Goal: Task Accomplishment & Management: Use online tool/utility

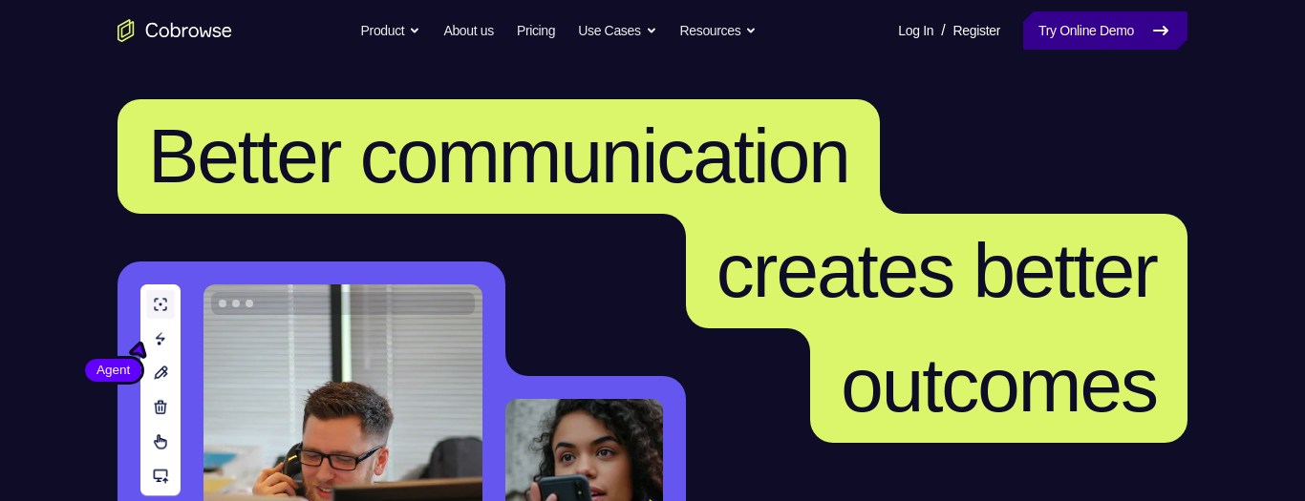
click at [1126, 17] on link "Try Online Demo" at bounding box center [1105, 30] width 164 height 38
